Goal: Task Accomplishment & Management: Use online tool/utility

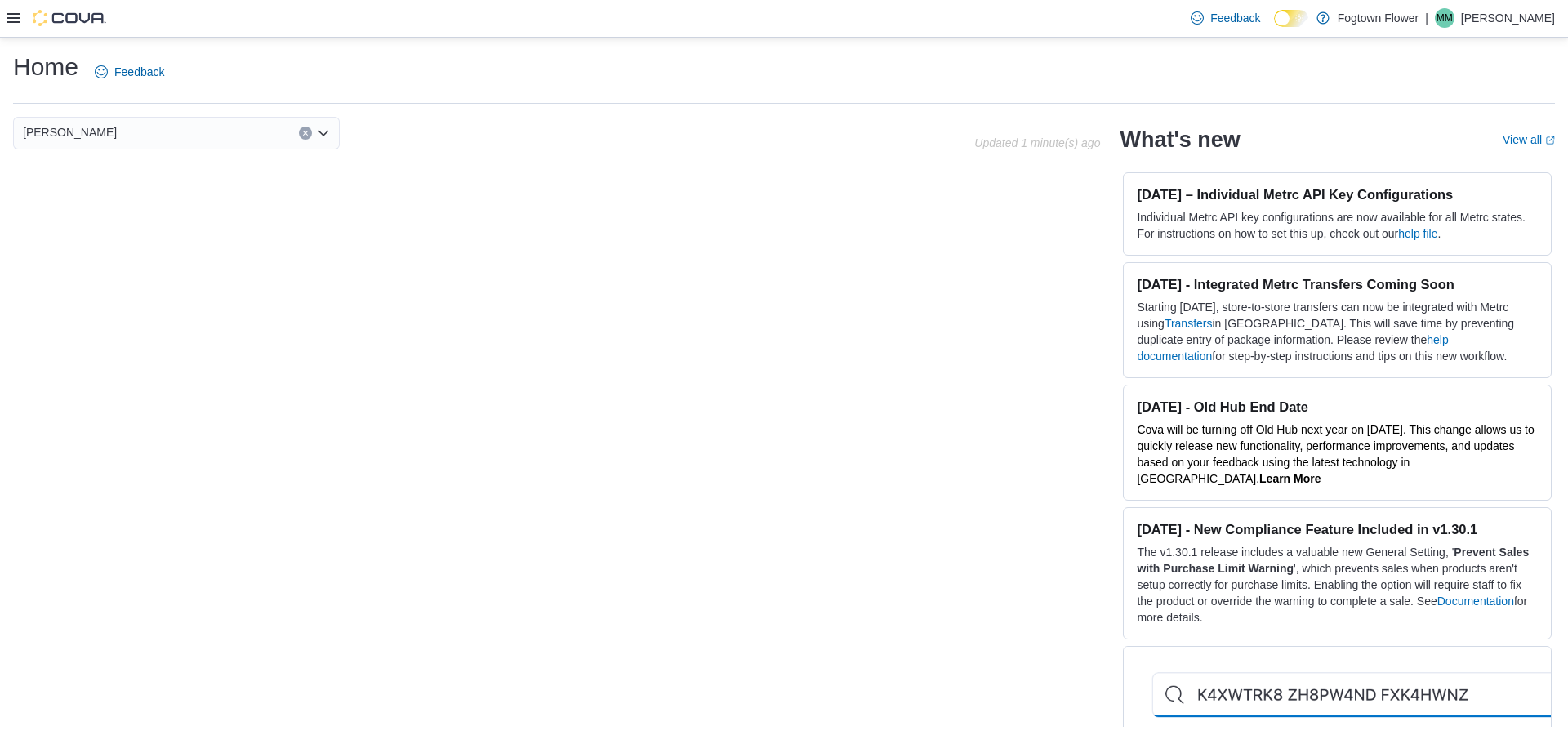
click at [21, 20] on div at bounding box center [56, 18] width 100 height 16
click at [12, 15] on icon at bounding box center [12, 18] width 13 height 13
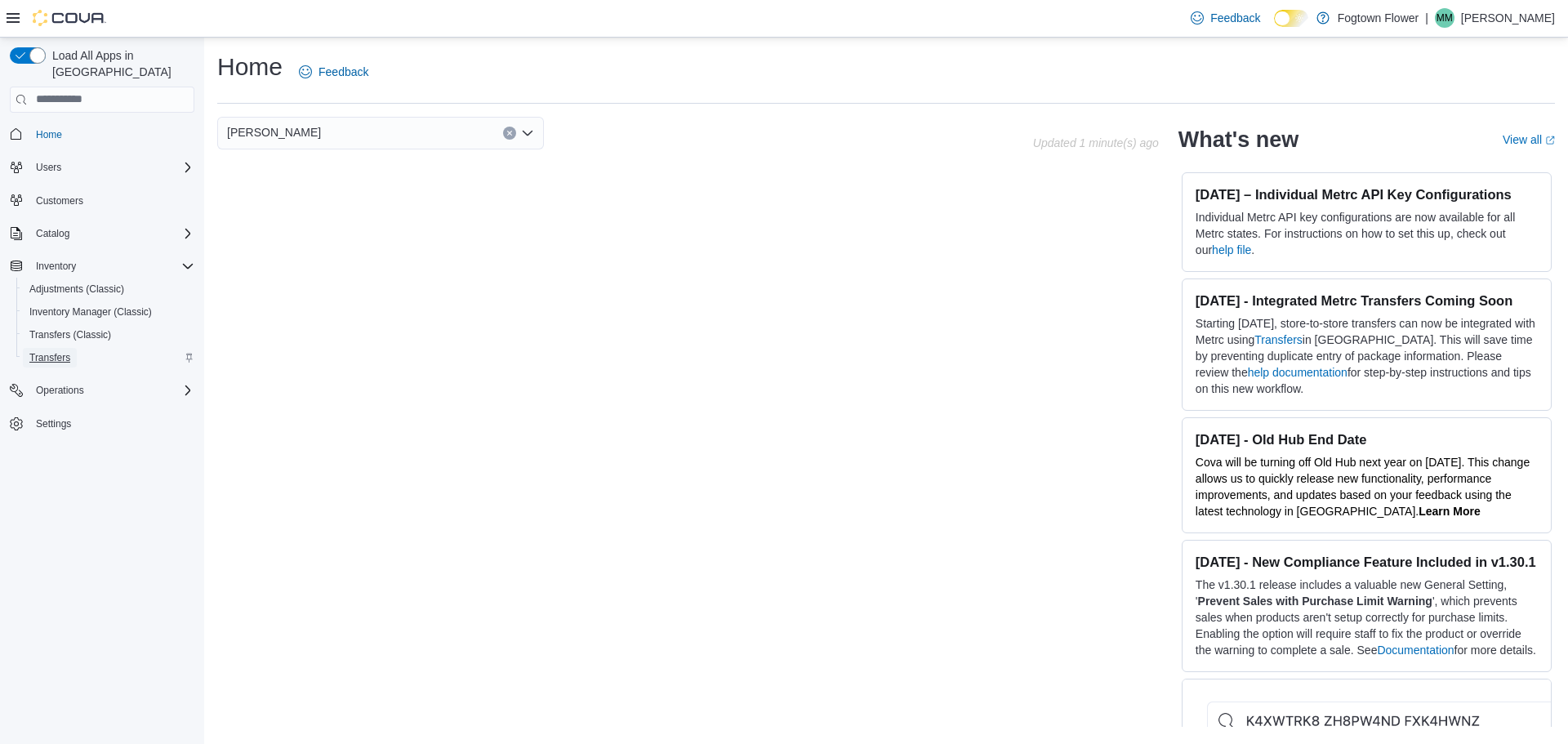
click at [74, 348] on link "Transfers" at bounding box center [50, 358] width 54 height 20
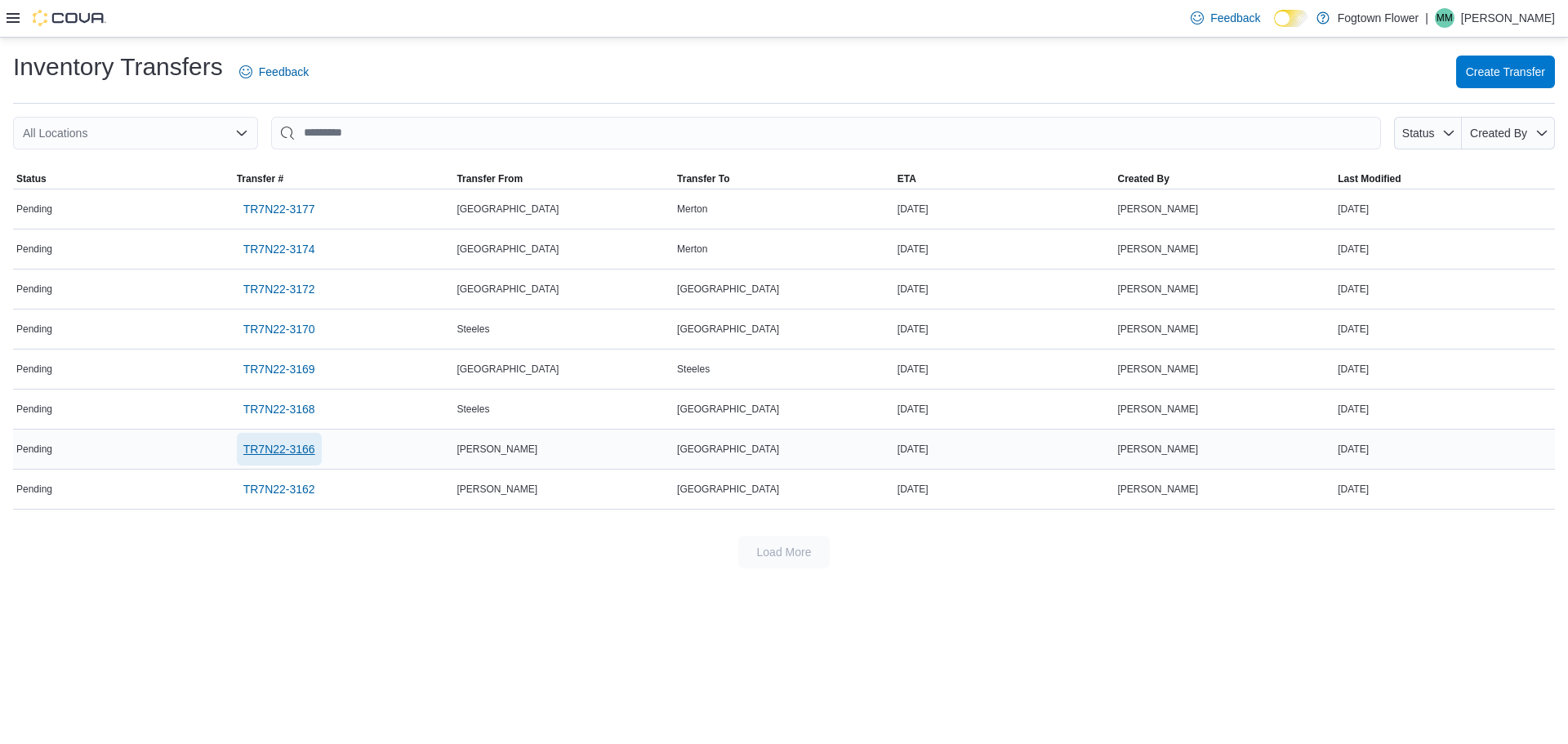
click at [292, 449] on span "TR7N22-3166" at bounding box center [279, 449] width 72 height 16
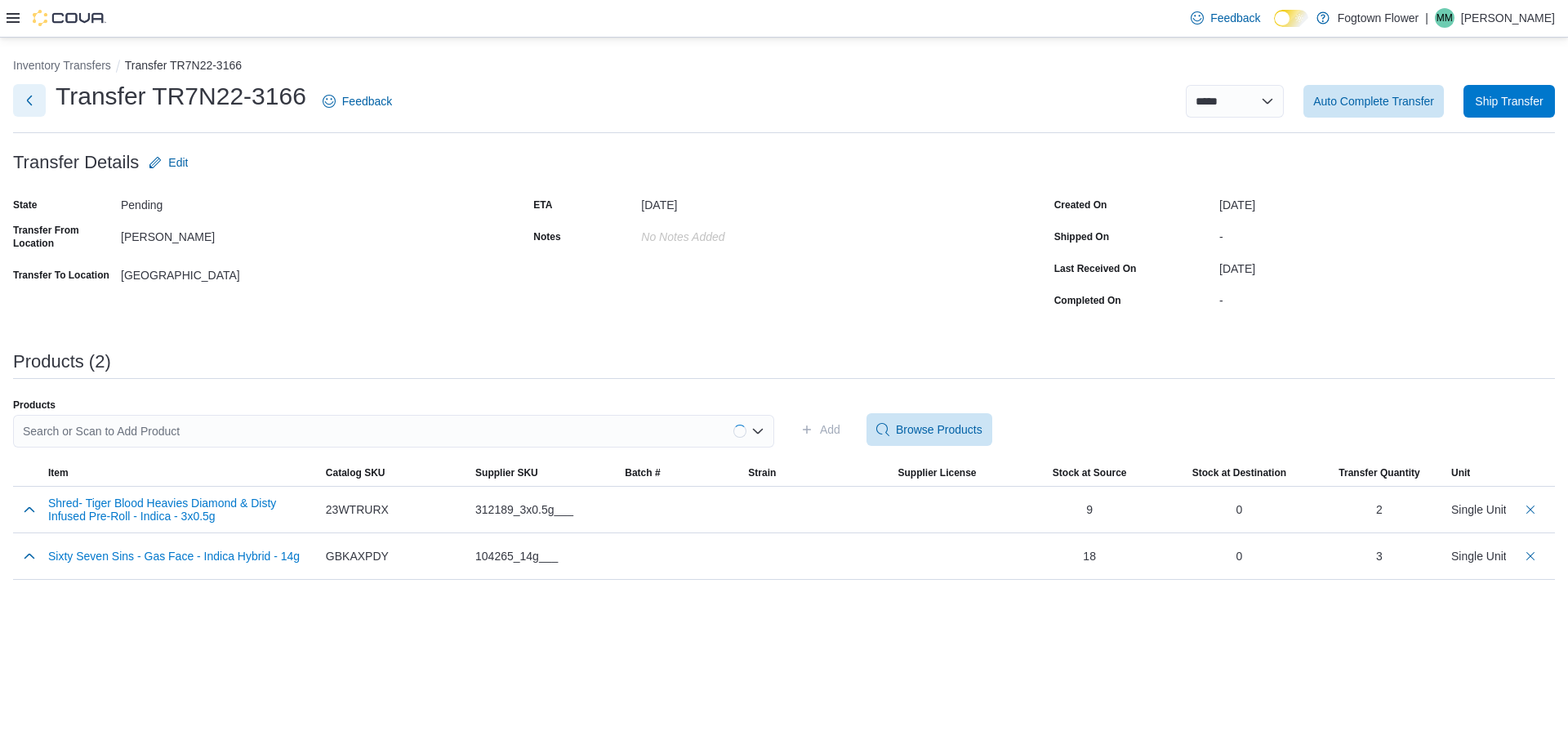
click at [38, 102] on button "Next" at bounding box center [29, 100] width 33 height 33
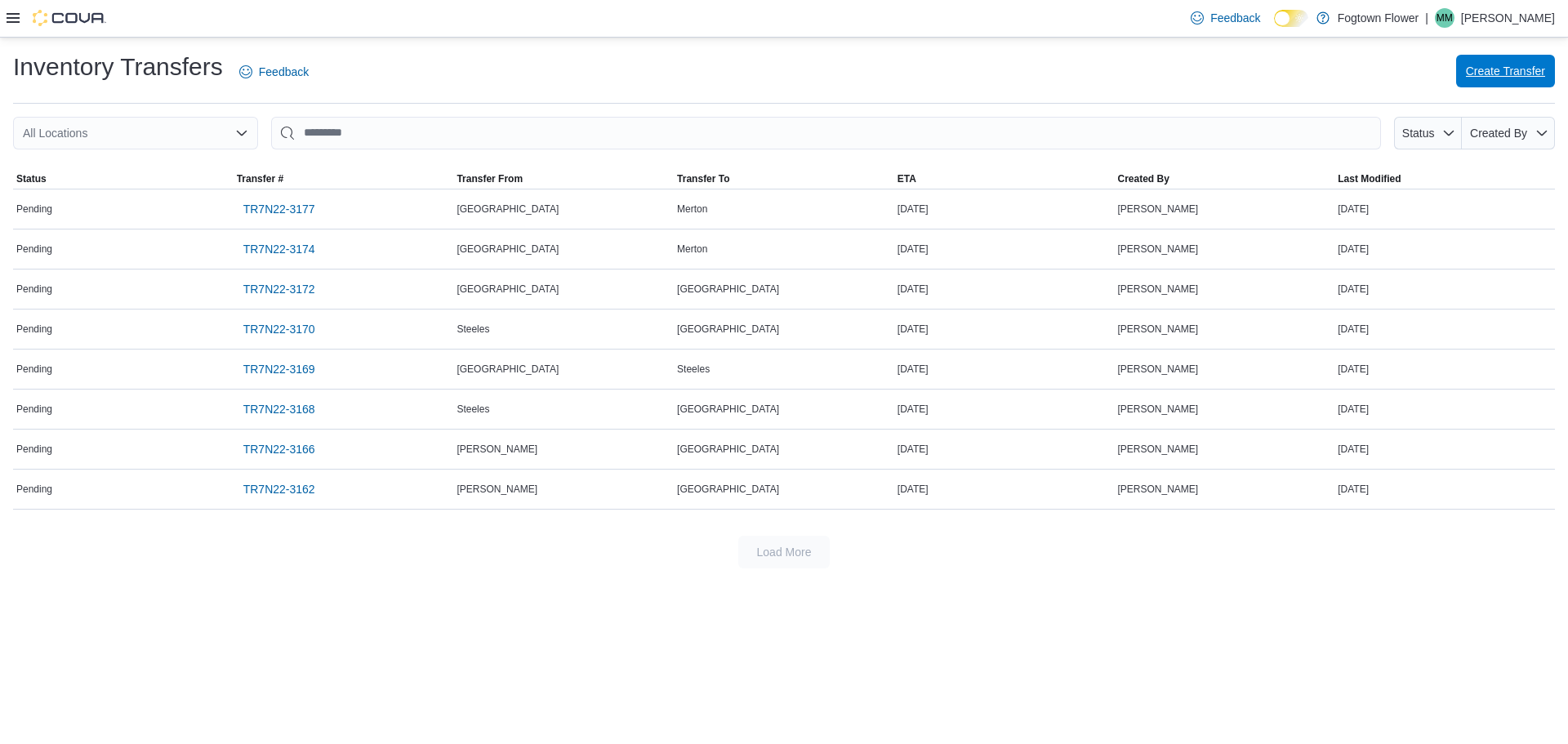
click at [1497, 70] on span "Create Transfer" at bounding box center [1506, 70] width 79 height 16
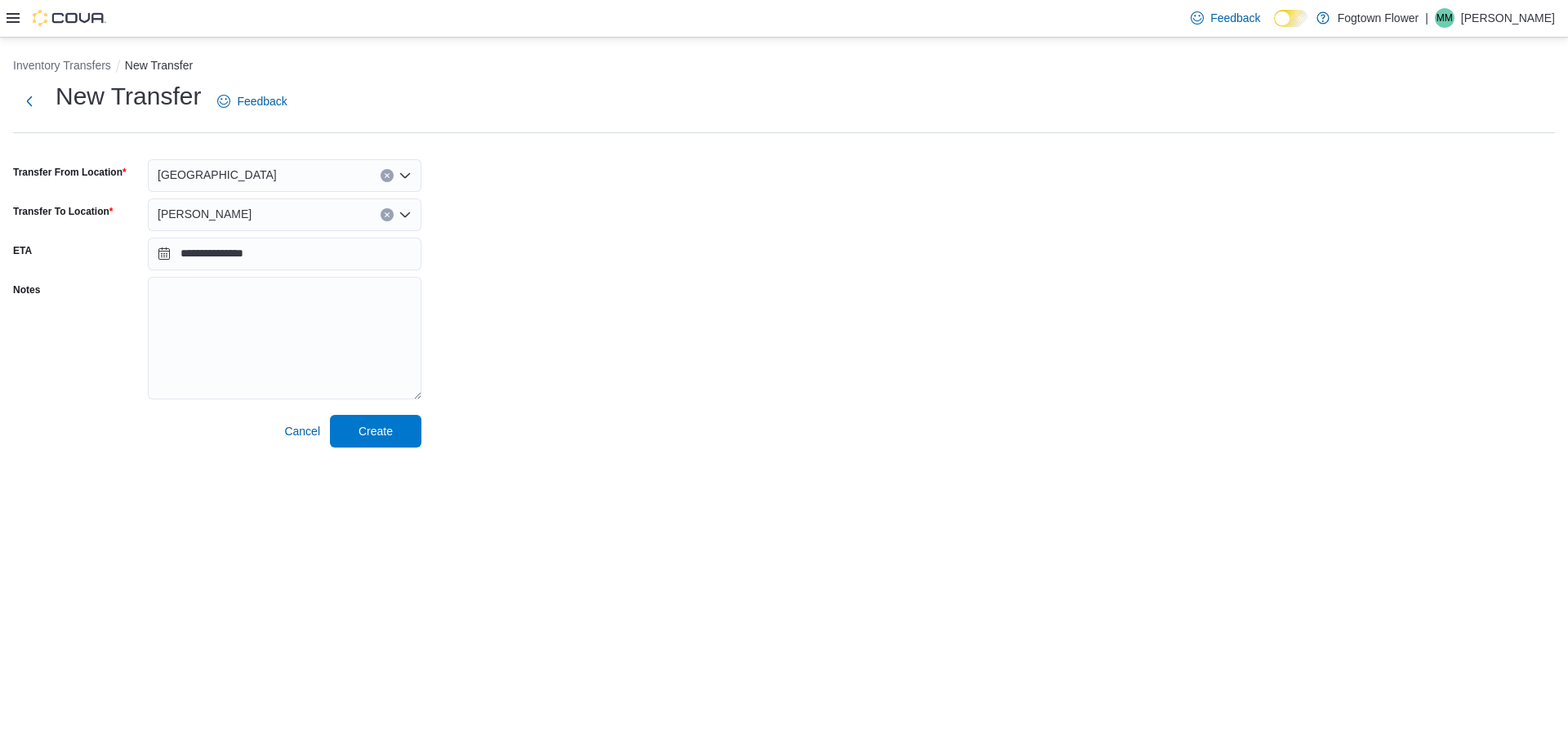
click at [237, 170] on div "[GEOGRAPHIC_DATA]" at bounding box center [285, 175] width 274 height 33
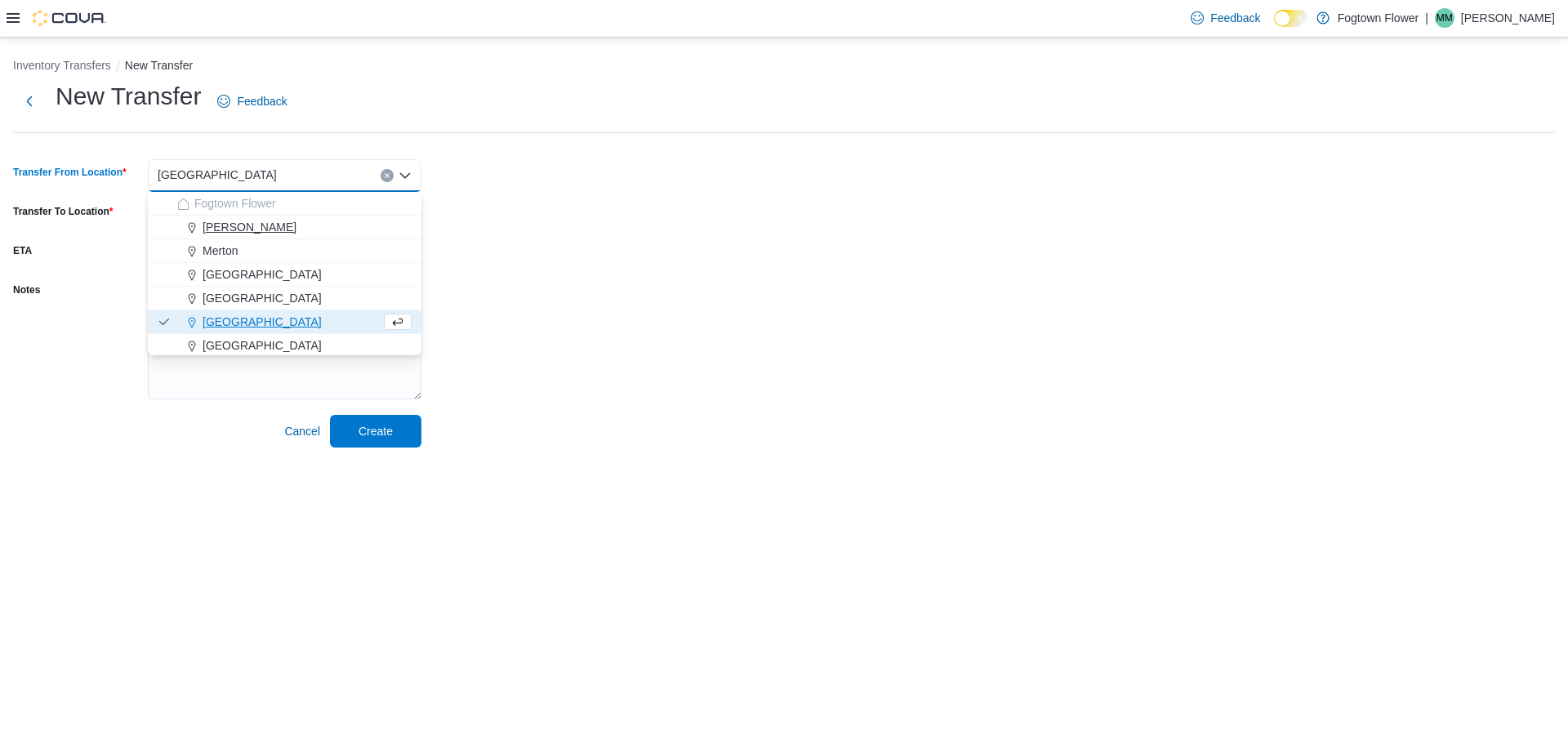
click at [238, 224] on div "[PERSON_NAME]" at bounding box center [295, 227] width 235 height 16
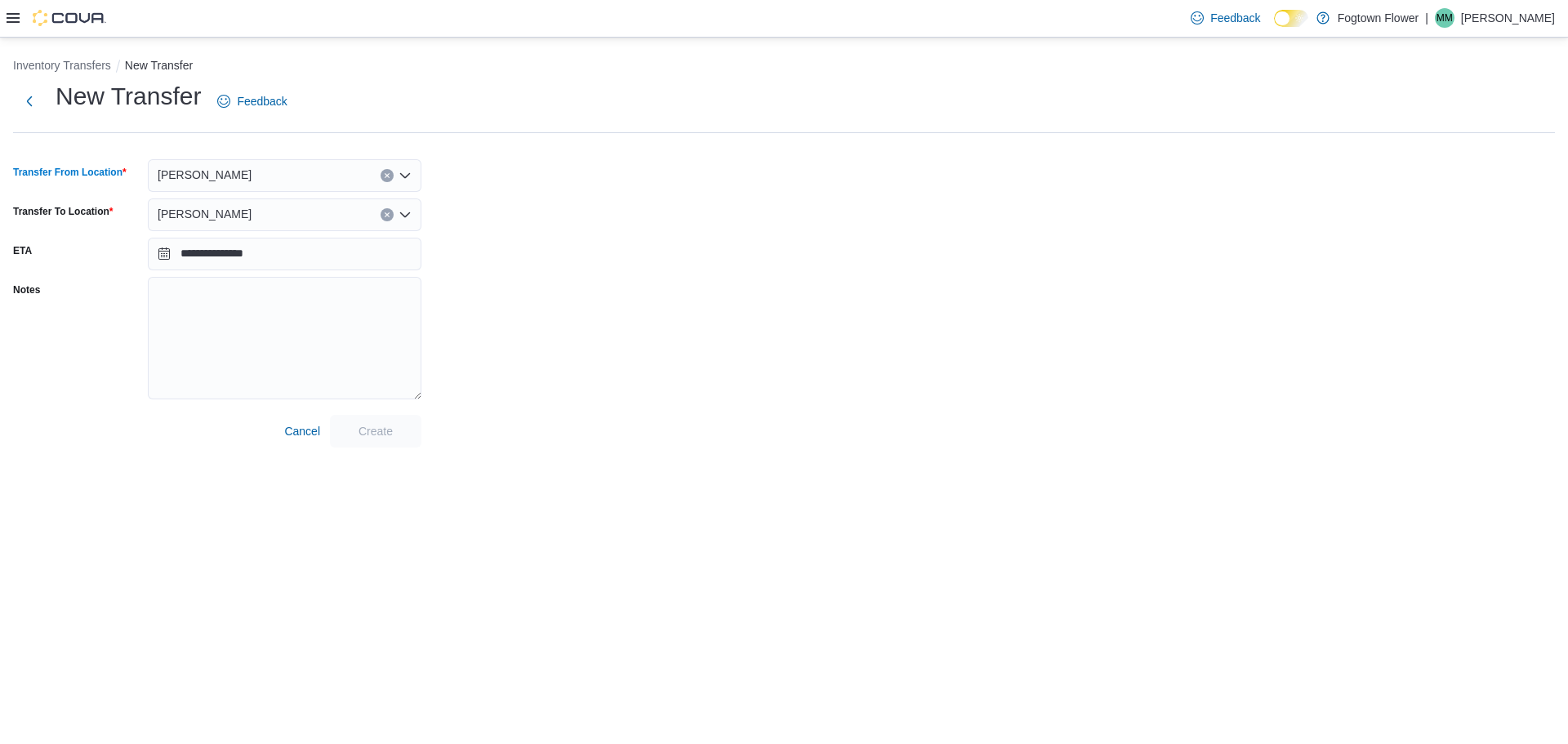
click at [228, 219] on div "[PERSON_NAME]" at bounding box center [285, 214] width 274 height 33
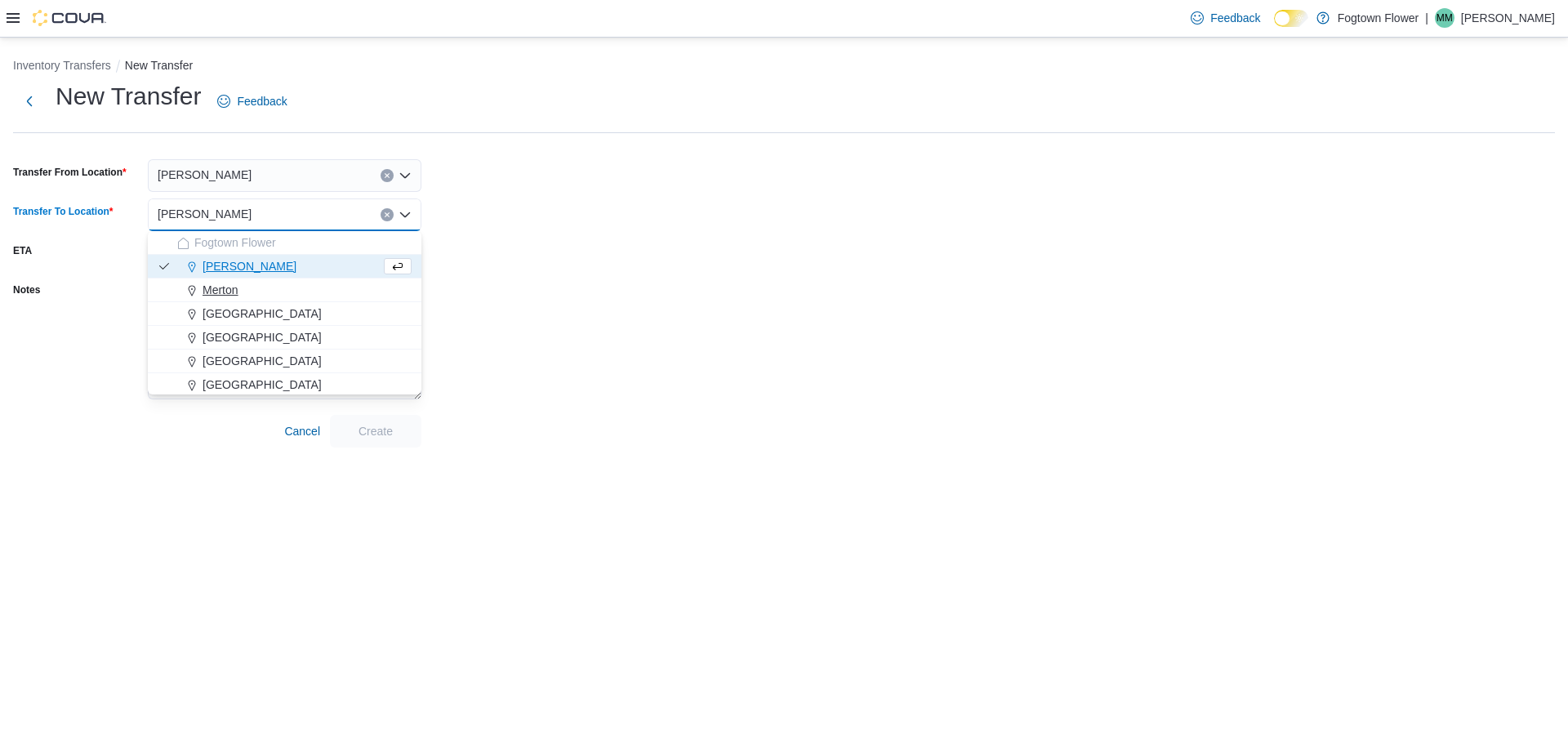
click at [238, 288] on div "Merton" at bounding box center [295, 290] width 235 height 16
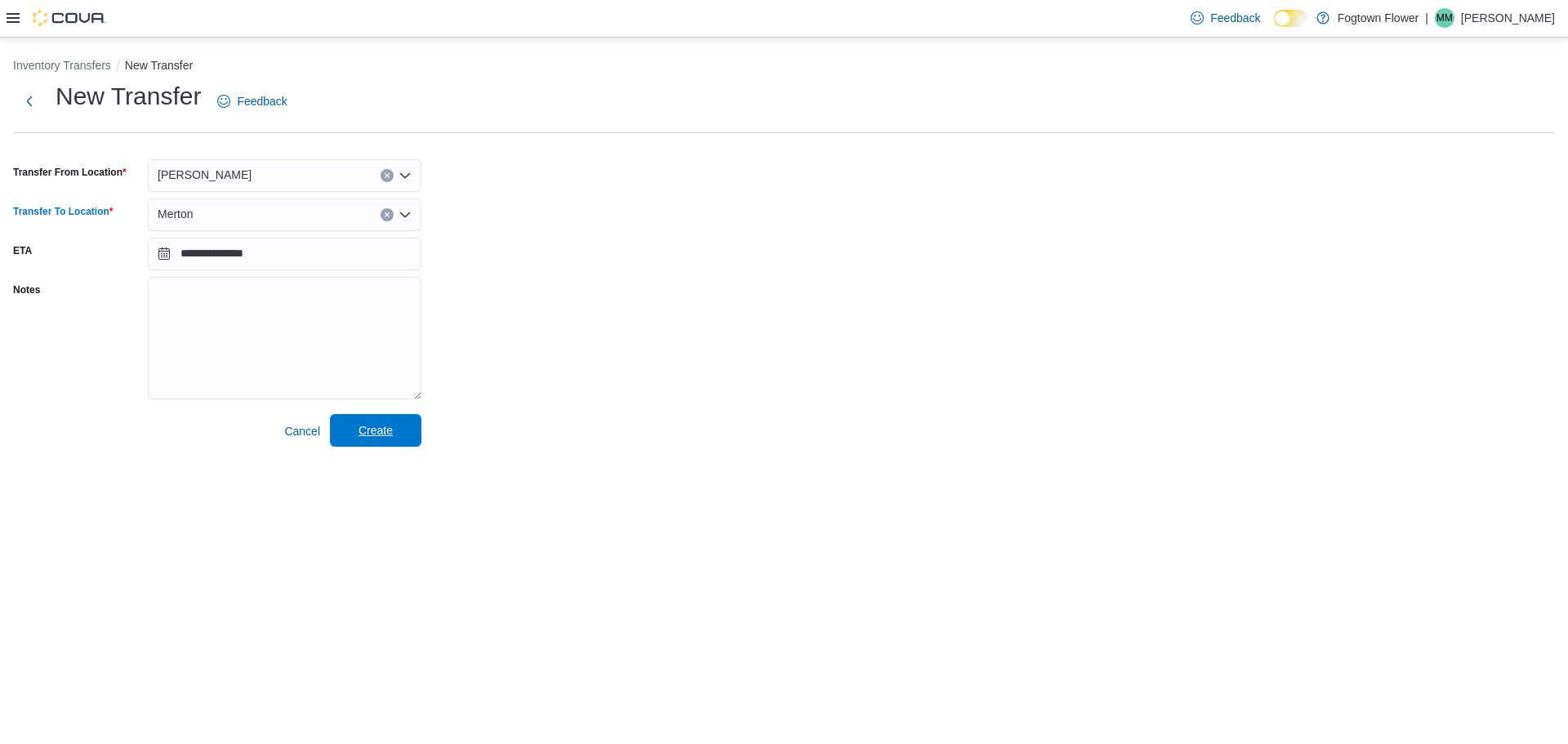
click at [359, 431] on span "Create" at bounding box center [376, 430] width 34 height 16
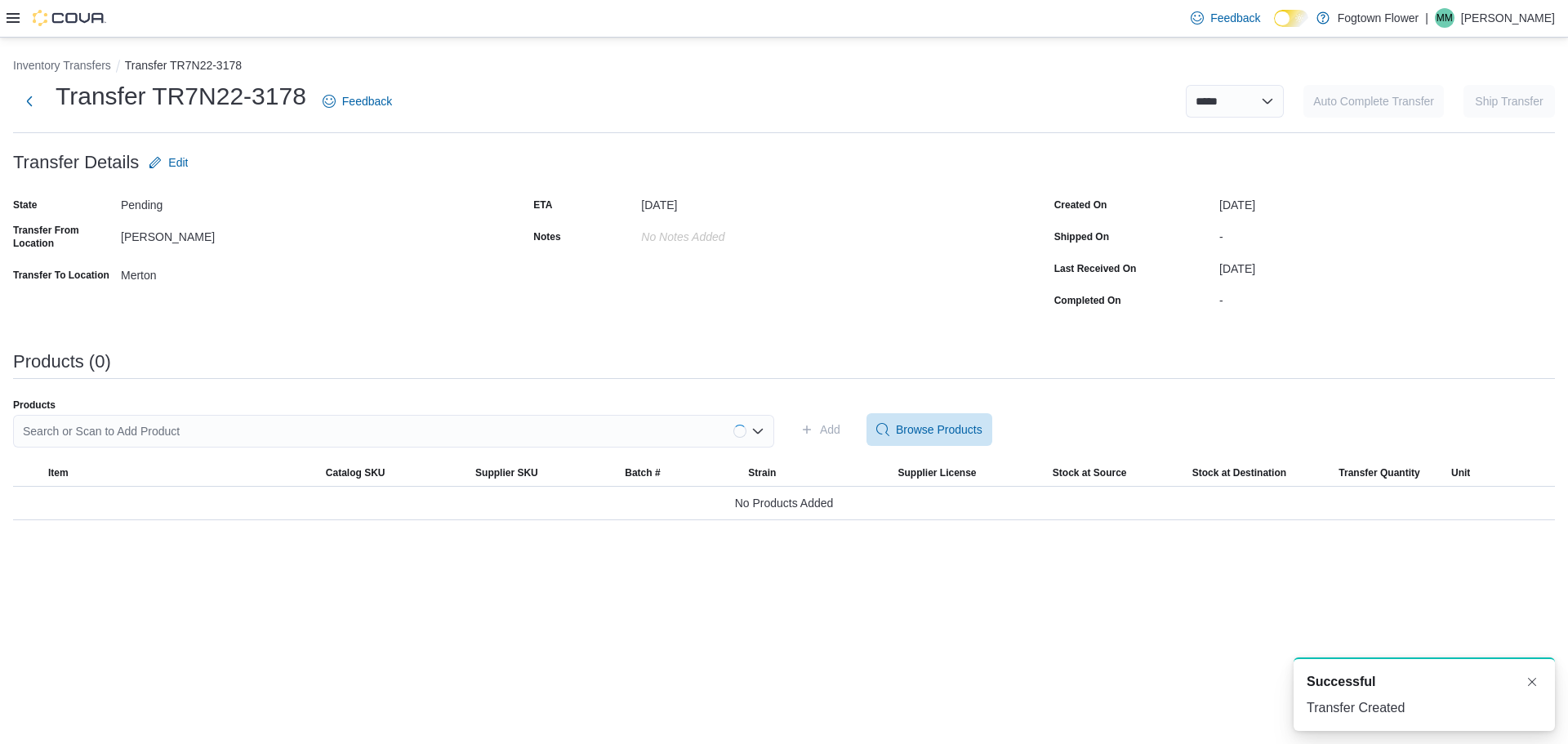
click at [516, 434] on div "Search or Scan to Add Product" at bounding box center [394, 431] width 761 height 33
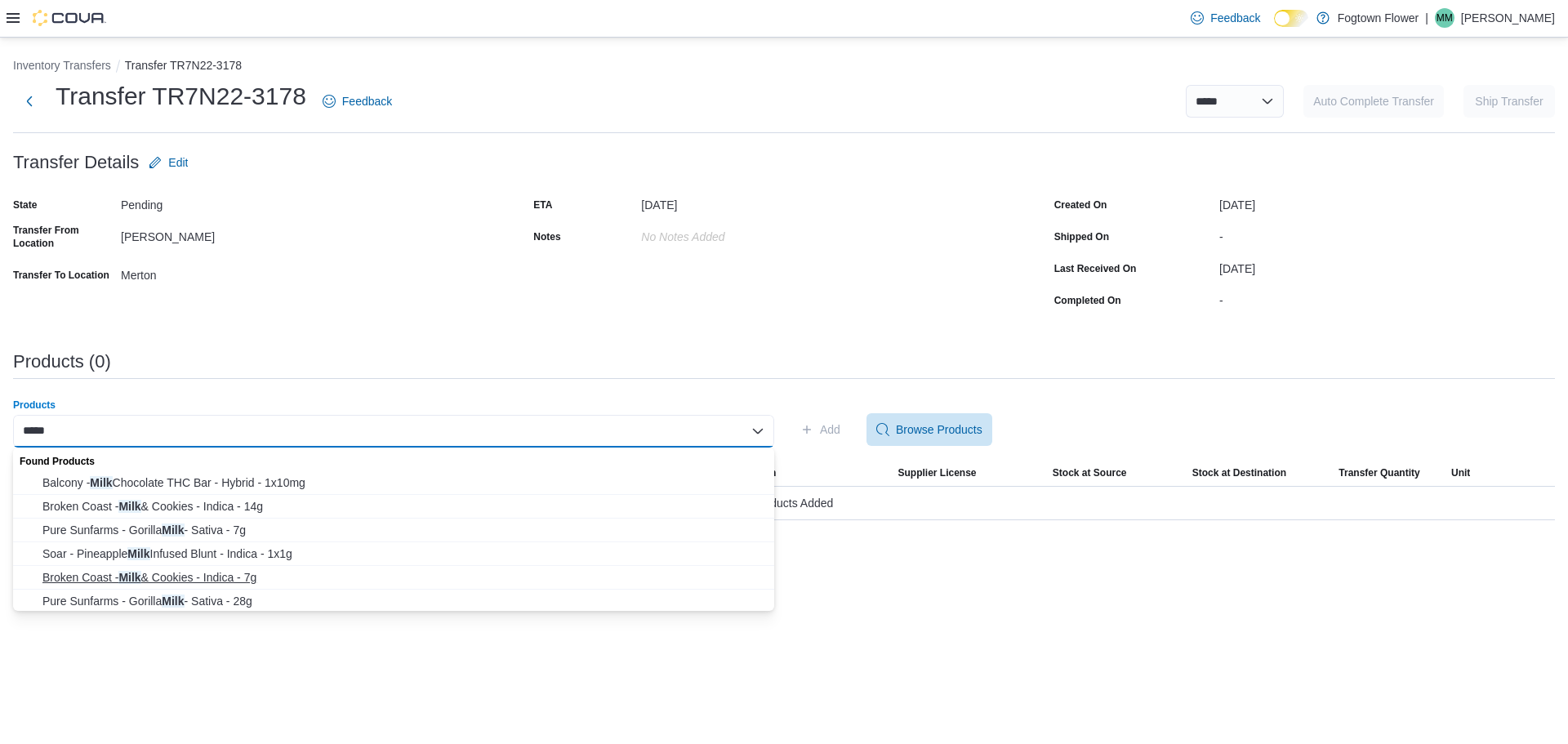
type input "****"
click at [172, 575] on span "Broken Coast - Milk & Cookies - Indica - 7g" at bounding box center [403, 577] width 722 height 16
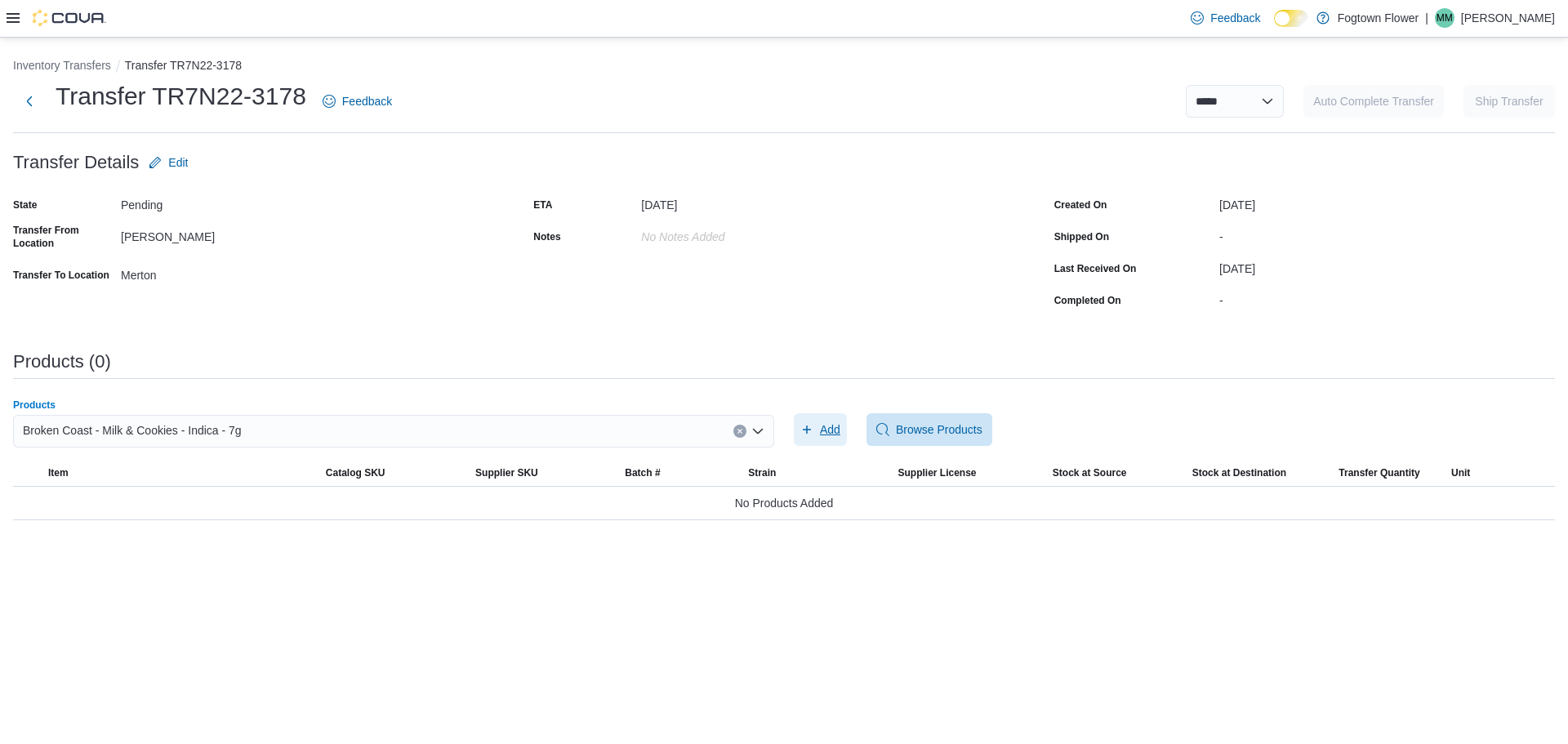
click at [819, 430] on span "Add" at bounding box center [820, 429] width 40 height 33
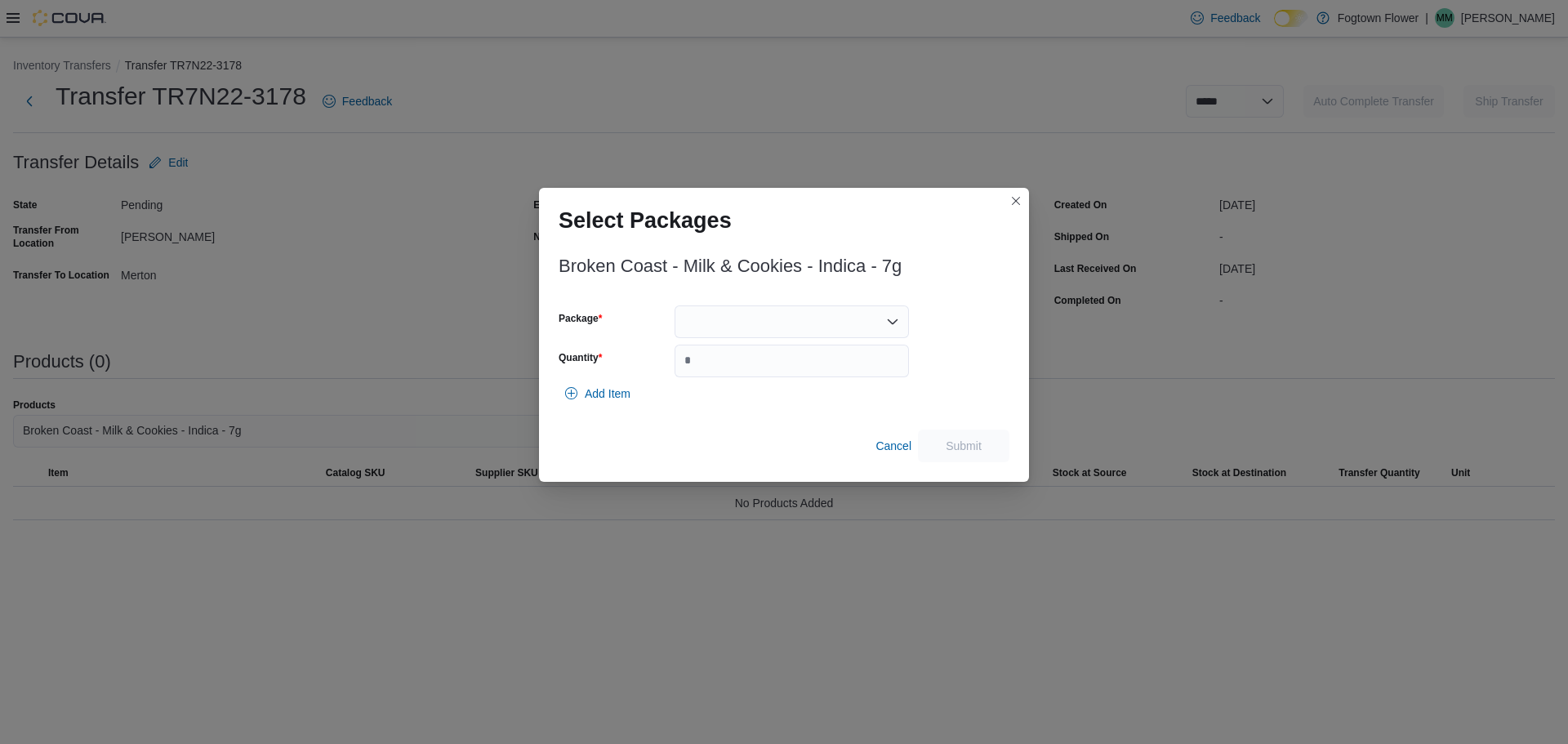
click at [709, 318] on div at bounding box center [792, 321] width 235 height 33
click at [737, 372] on span "3101735468" at bounding box center [801, 373] width 195 height 16
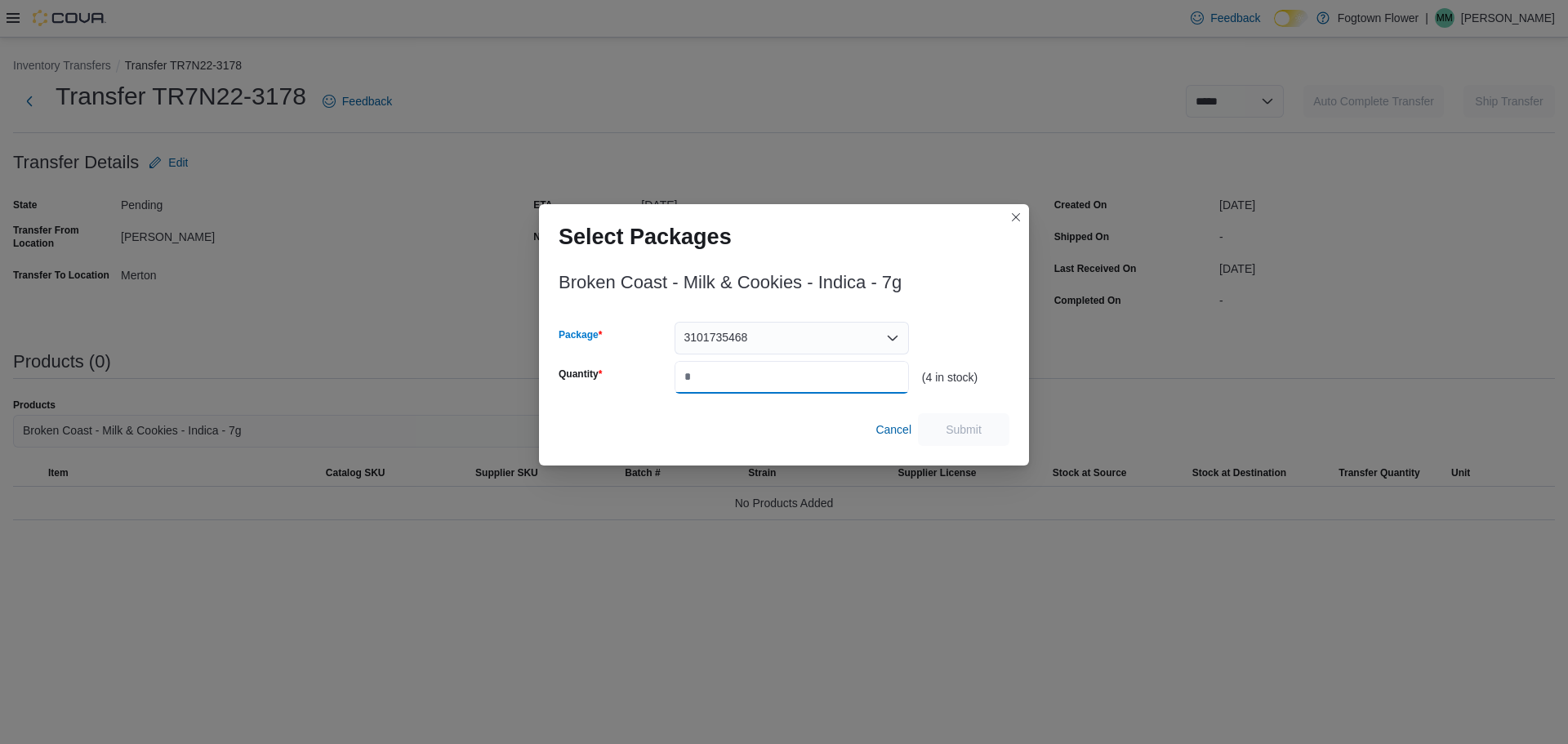
click at [741, 372] on input "Quantity" at bounding box center [792, 377] width 235 height 33
type input "*"
click at [967, 422] on span "Submit" at bounding box center [964, 428] width 36 height 16
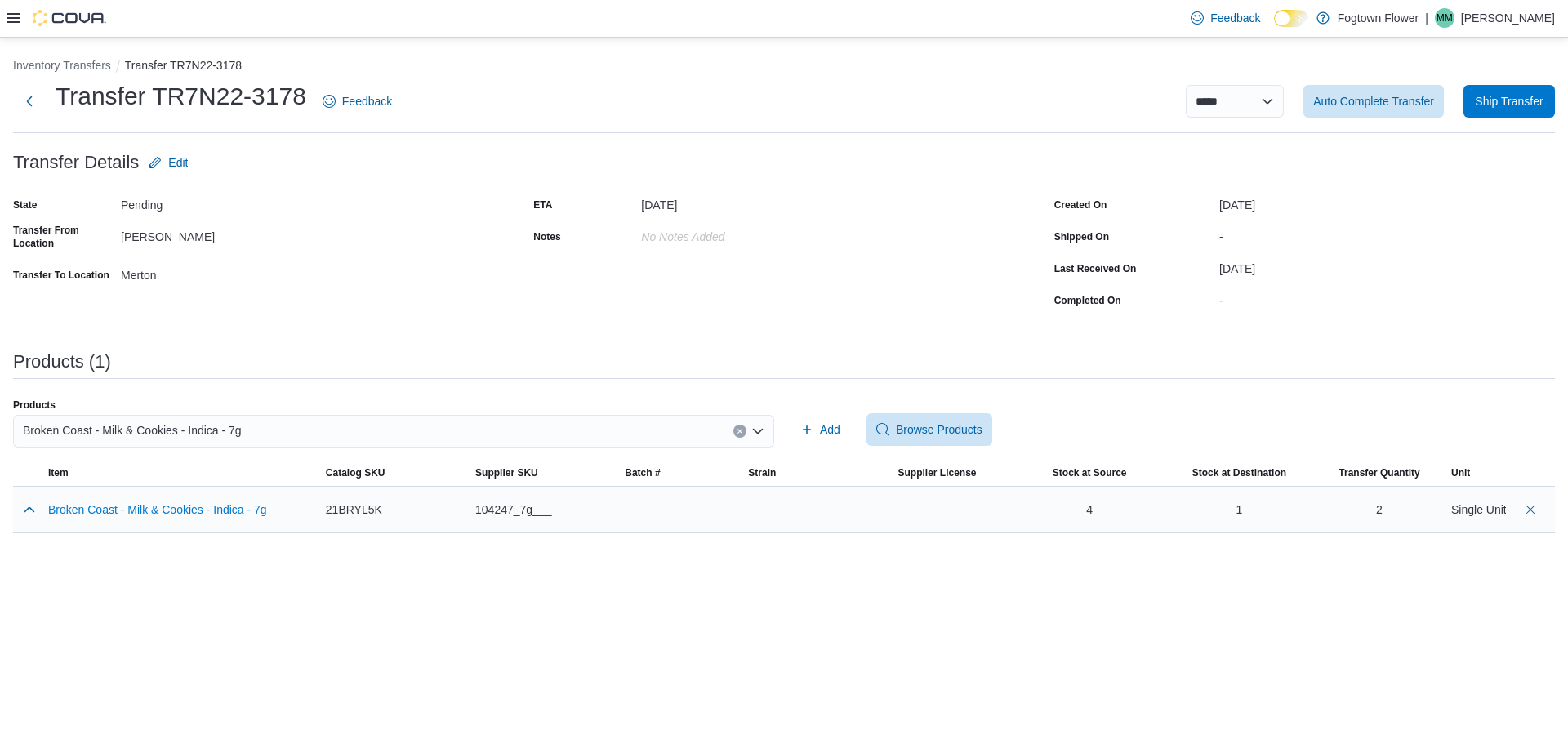
click at [619, 500] on div at bounding box center [680, 509] width 123 height 45
click at [28, 511] on button "button" at bounding box center [29, 508] width 20 height 20
click at [29, 510] on button "button" at bounding box center [29, 508] width 20 height 20
click at [736, 432] on button "Clear input" at bounding box center [740, 431] width 13 height 13
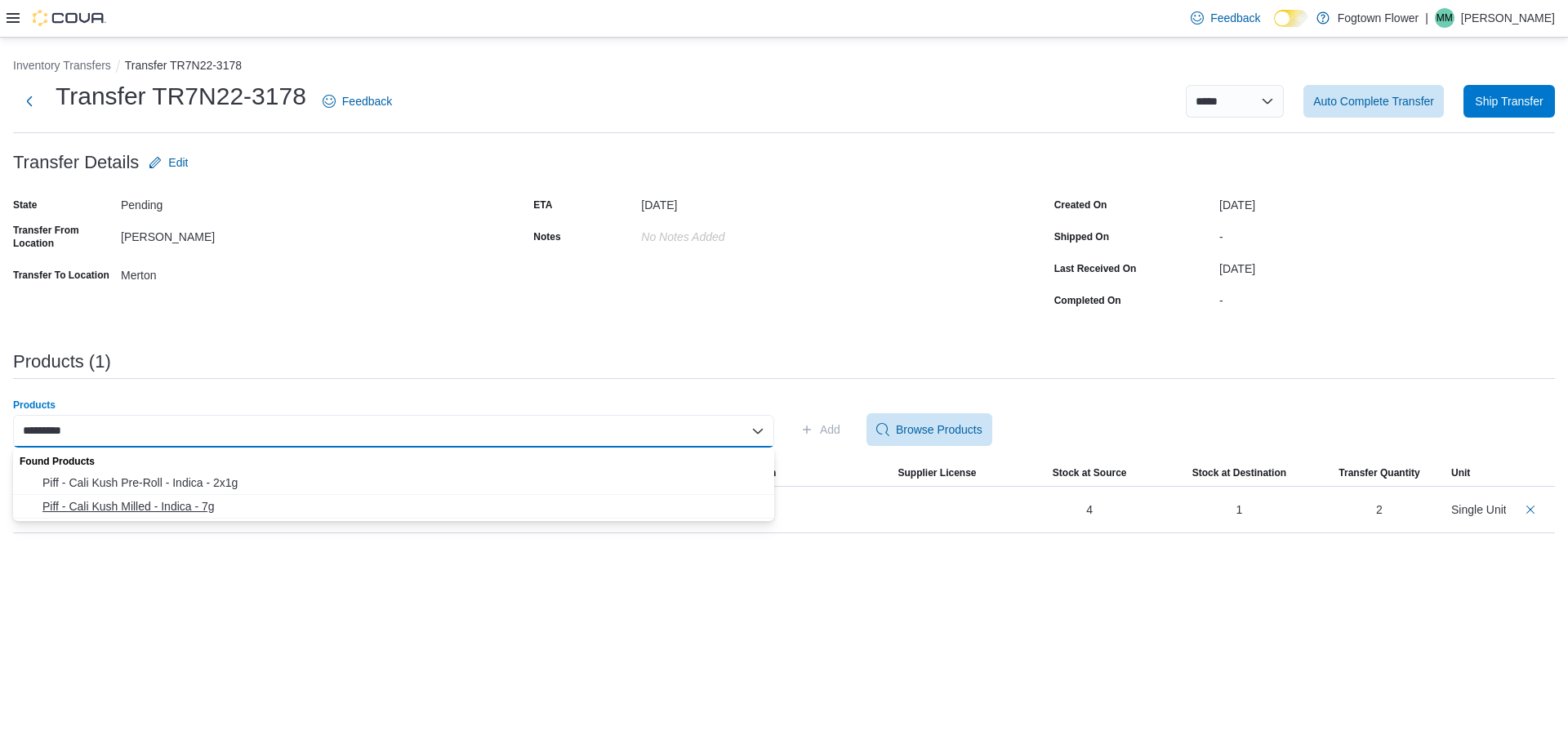
type input "*********"
click at [130, 511] on span "Piff - Cali Kush Milled - Indica - 7g" at bounding box center [403, 506] width 722 height 16
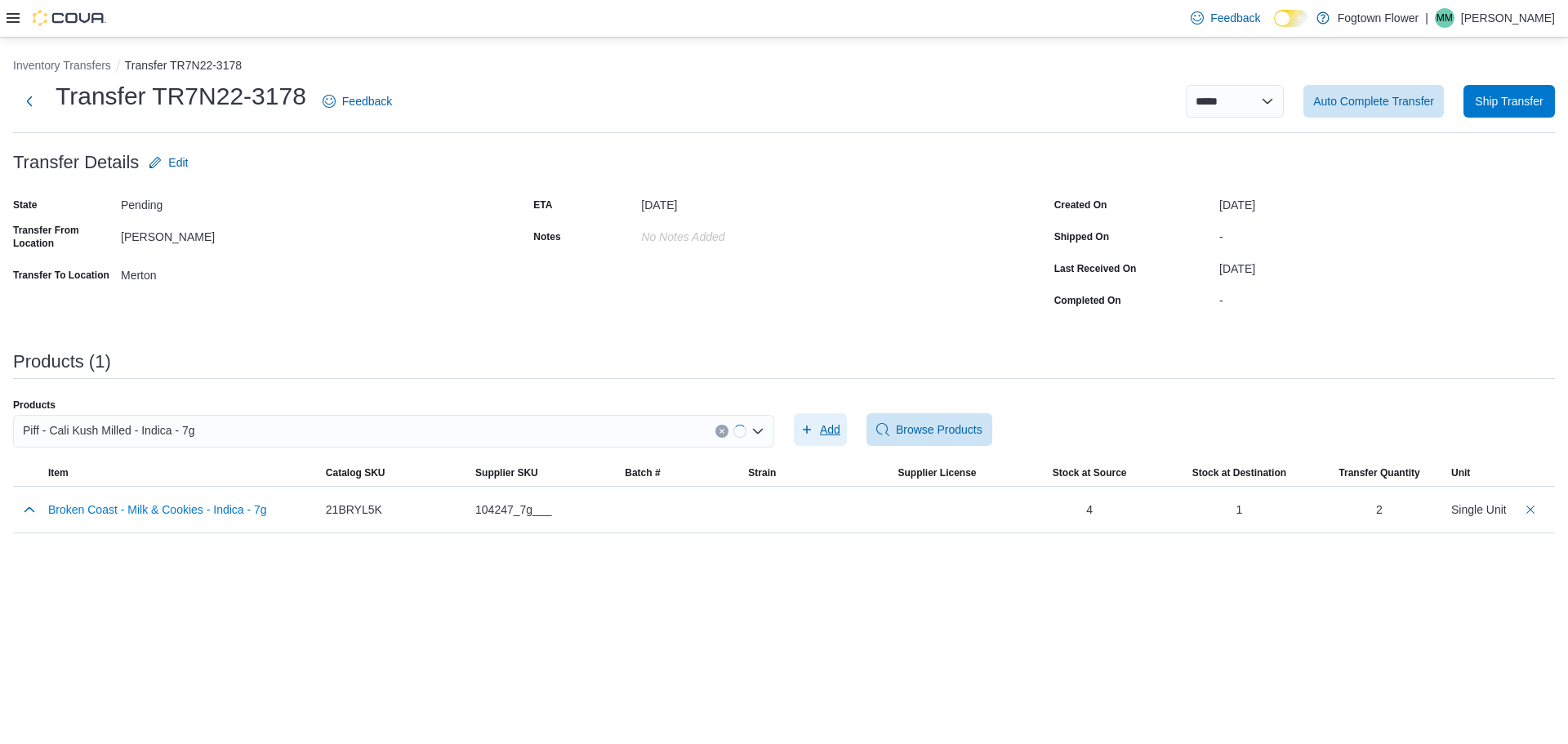
click at [807, 434] on icon "button" at bounding box center [807, 429] width 13 height 13
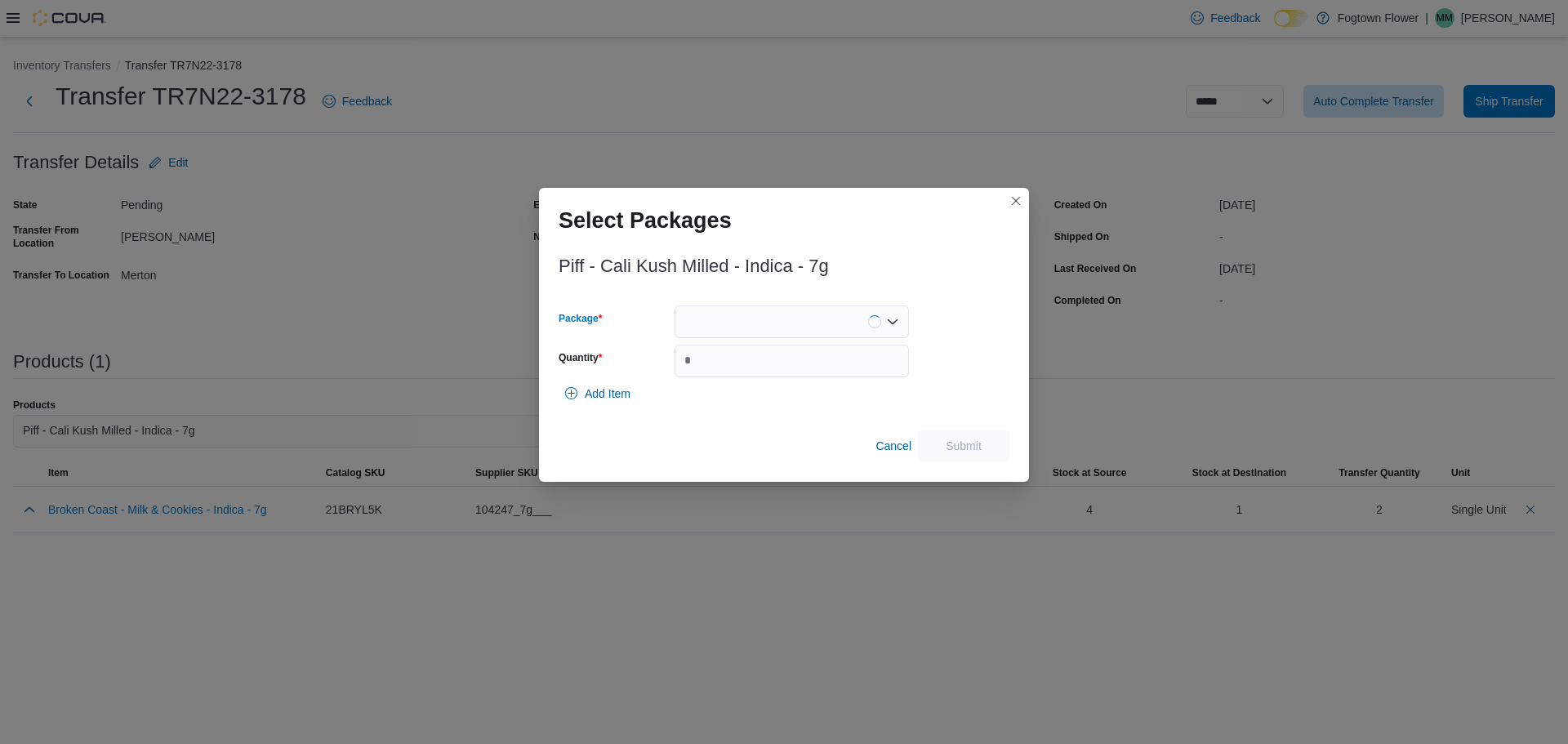
click at [720, 332] on div at bounding box center [792, 321] width 235 height 33
click at [753, 374] on span "MJ0729" at bounding box center [801, 373] width 195 height 16
click at [753, 374] on input "Quantity" at bounding box center [792, 360] width 235 height 33
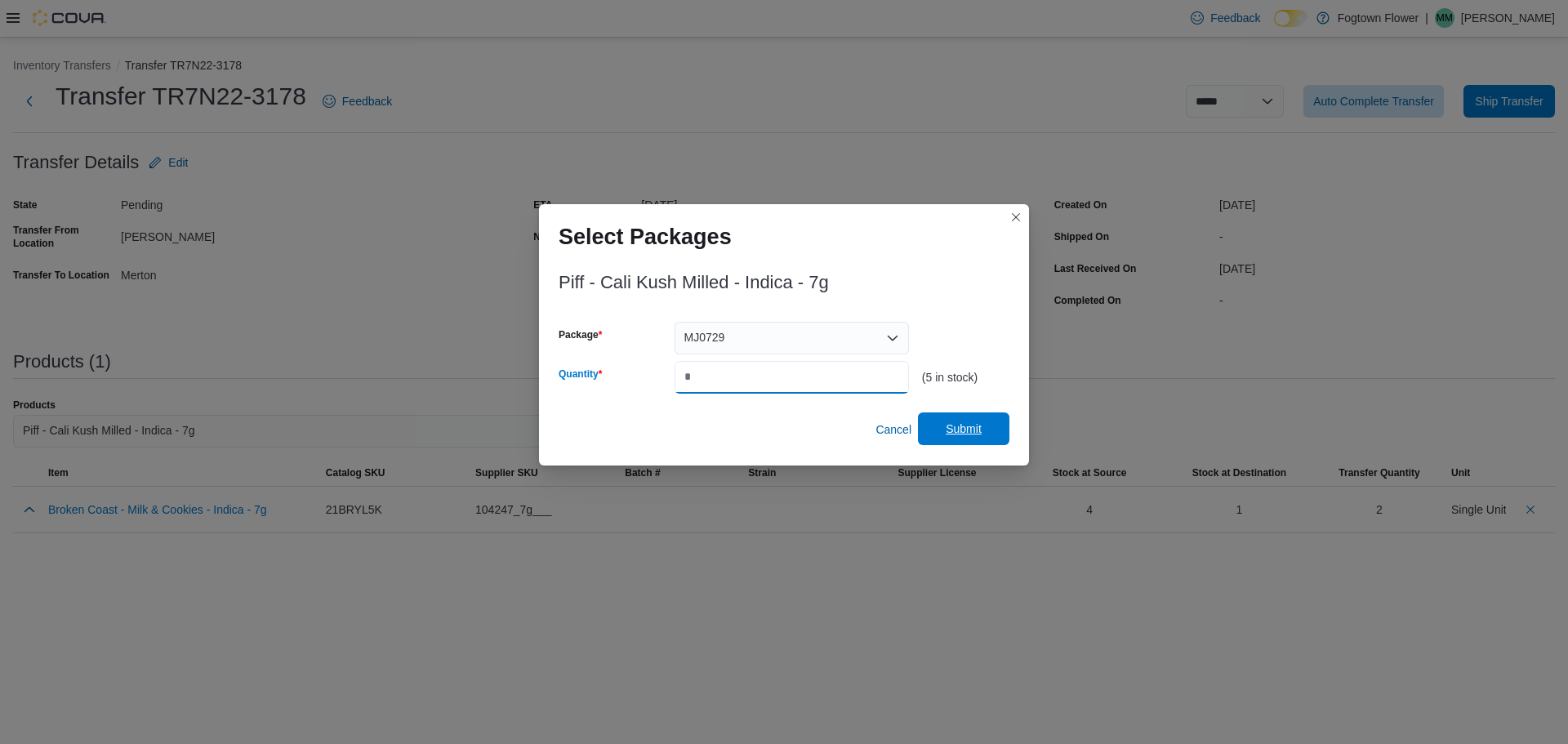
type input "*"
click at [969, 427] on span "Submit" at bounding box center [964, 428] width 36 height 16
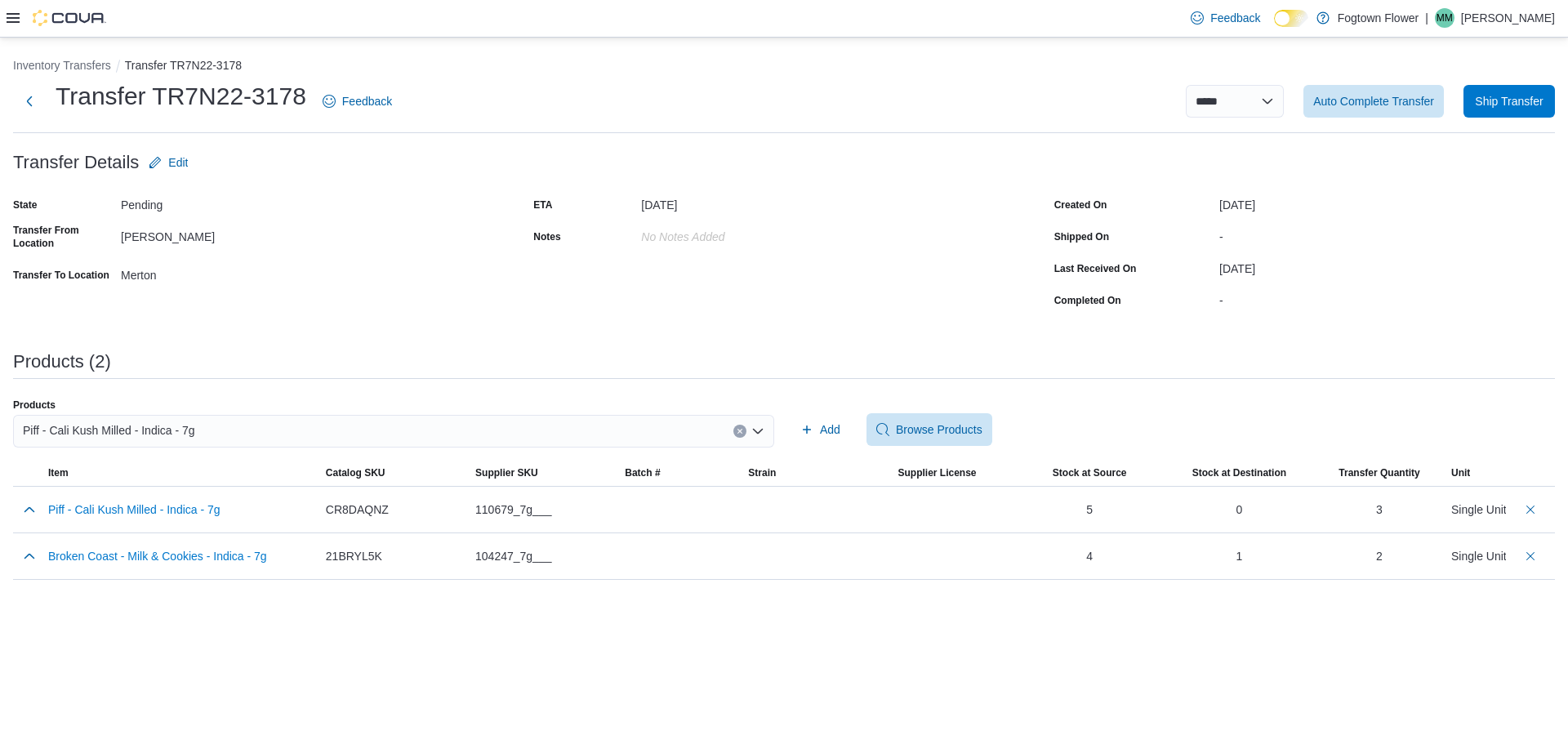
click at [1513, 22] on p "[PERSON_NAME]" at bounding box center [1508, 18] width 94 height 20
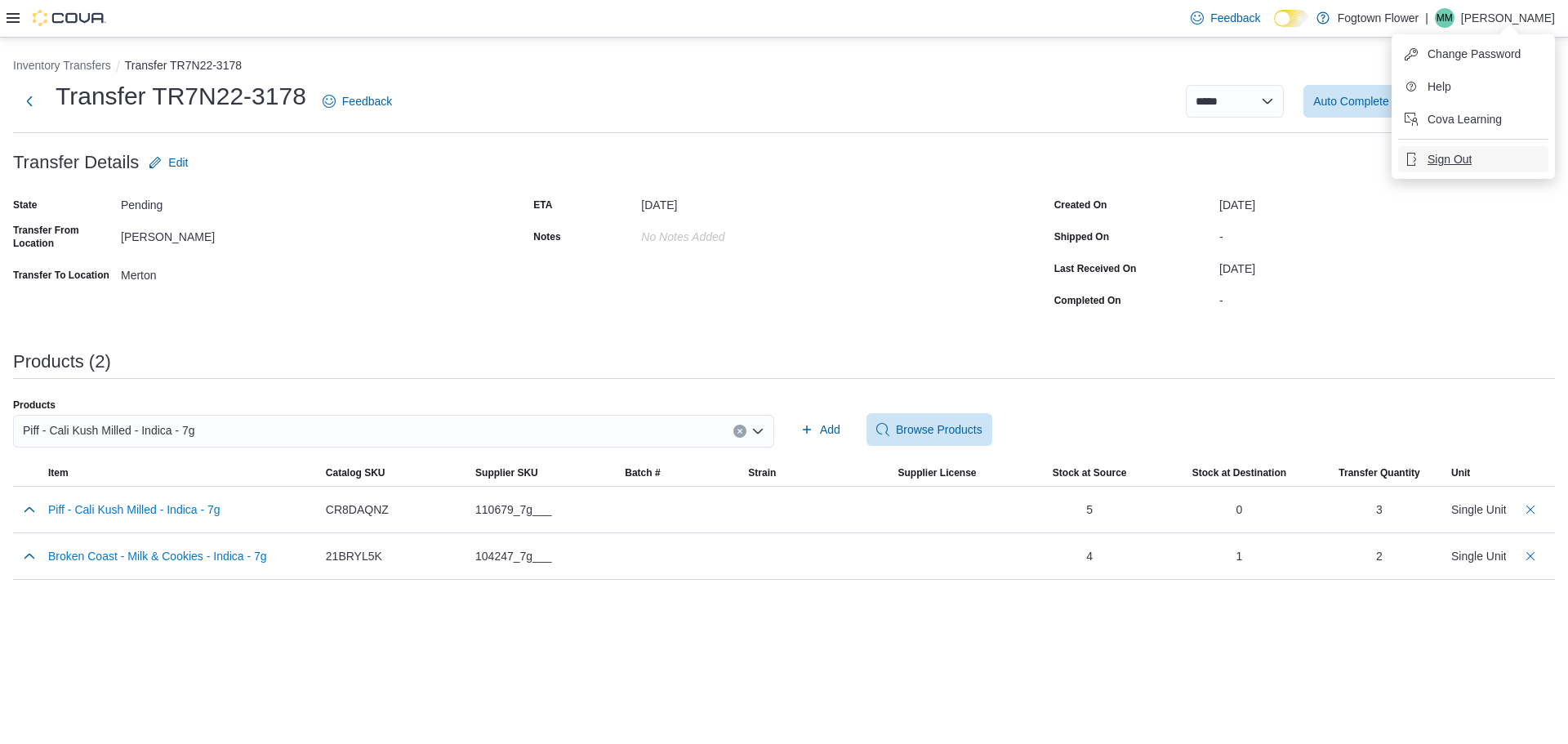
click at [1471, 166] on span "Sign Out" at bounding box center [1449, 159] width 44 height 16
